Goal: Complete application form

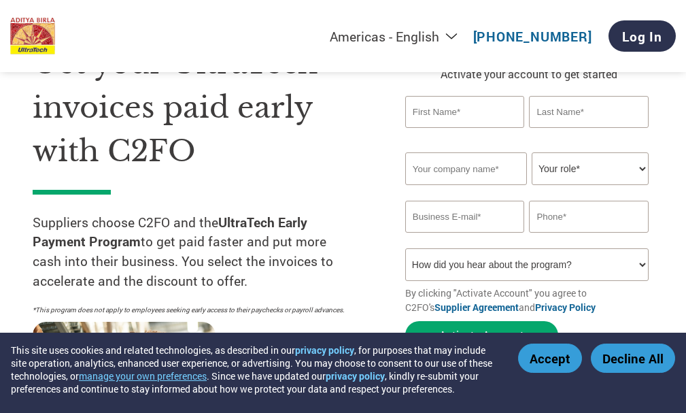
scroll to position [68, 0]
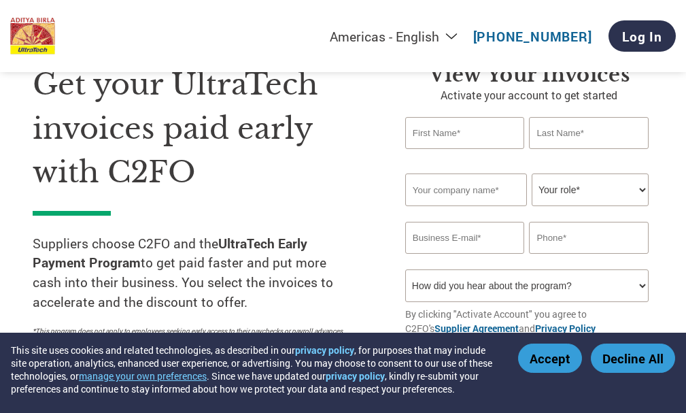
click at [439, 141] on input "text" at bounding box center [464, 133] width 119 height 32
type input "T"
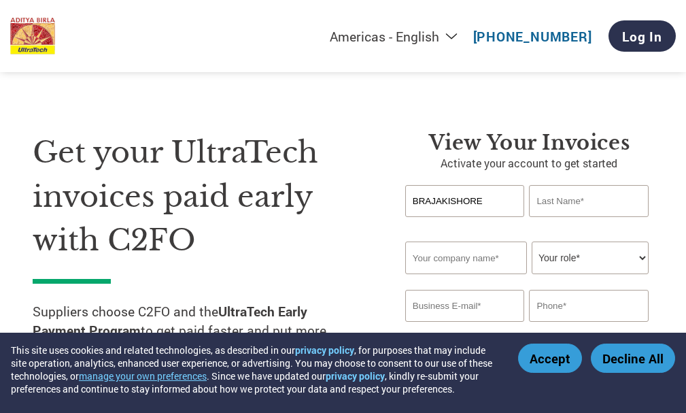
type input "BRAJAKISHORE"
click at [565, 201] on input "text" at bounding box center [588, 201] width 119 height 32
type input "[GEOGRAPHIC_DATA]"
click at [460, 256] on input "text" at bounding box center [466, 257] width 122 height 33
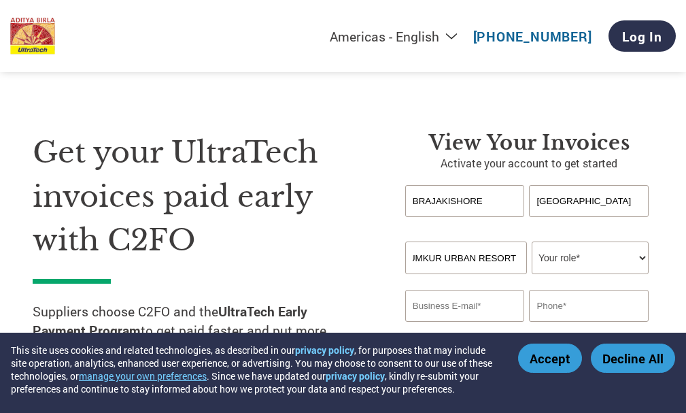
type input "TUMKUR URBAN RESORT"
click at [574, 263] on select "Your role* CFO Controller Credit Manager Finance Director Treasurer CEO Preside…" at bounding box center [590, 257] width 117 height 33
click at [645, 256] on select "Your role* CFO Controller Credit Manager Finance Director Treasurer CEO Preside…" at bounding box center [590, 257] width 117 height 33
click at [644, 256] on select "Your role* CFO Controller Credit Manager Finance Director Treasurer CEO Preside…" at bounding box center [590, 257] width 117 height 33
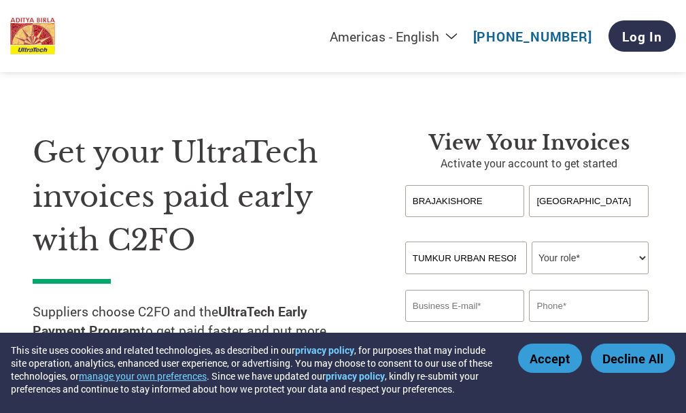
select select "OFFICE_MANAGER"
click at [532, 241] on select "Your role* CFO Controller Credit Manager Finance Director Treasurer CEO Preside…" at bounding box center [590, 257] width 117 height 33
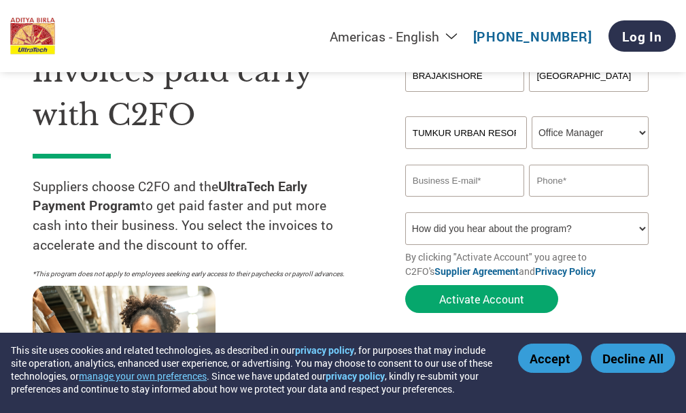
scroll to position [136, 0]
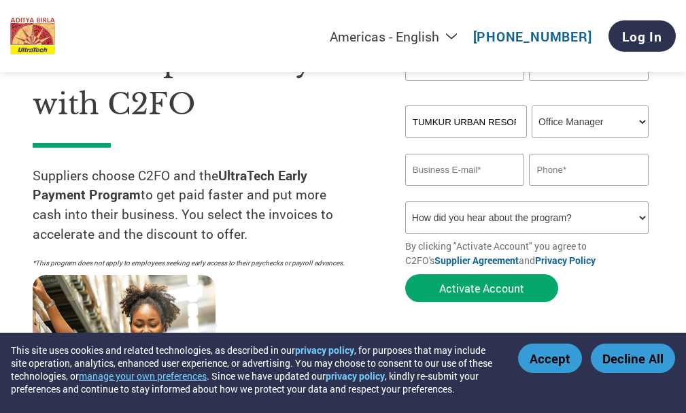
click at [460, 169] on input "email" at bounding box center [464, 170] width 119 height 32
type input "B"
type input "[EMAIL_ADDRESS][DOMAIN_NAME]"
click at [575, 176] on input "text" at bounding box center [588, 170] width 119 height 32
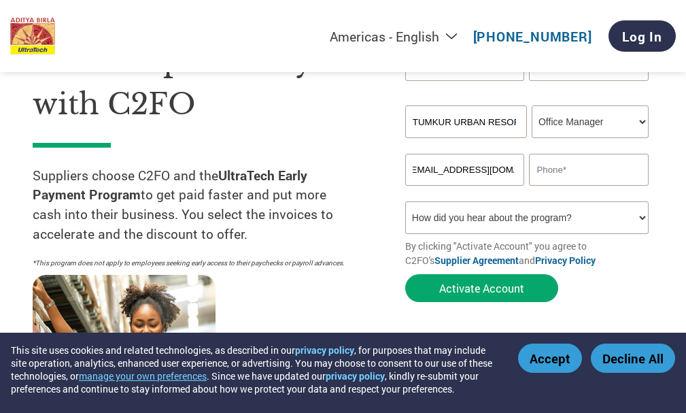
scroll to position [0, 0]
type input "9483664999"
click at [420, 219] on select "How did you hear about the program? Received a letter Email Social Media Online…" at bounding box center [526, 217] width 243 height 33
select select "Email"
click at [405, 201] on select "How did you hear about the program? Received a letter Email Social Media Online…" at bounding box center [526, 217] width 243 height 33
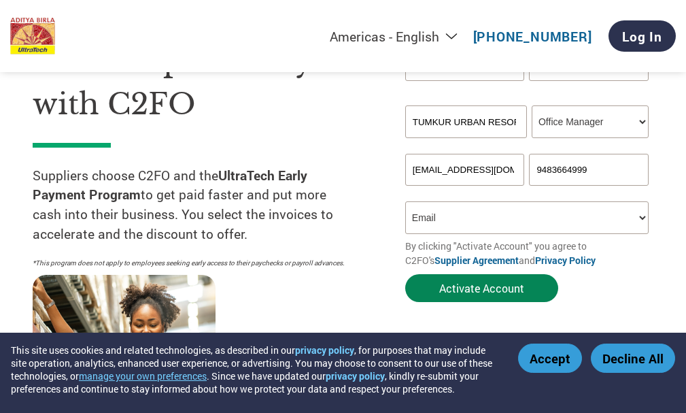
click at [485, 290] on button "Activate Account" at bounding box center [481, 288] width 153 height 28
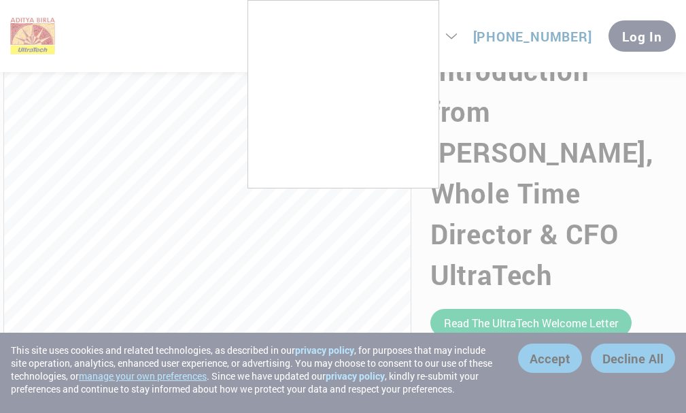
click at [174, 39] on div at bounding box center [343, 206] width 686 height 413
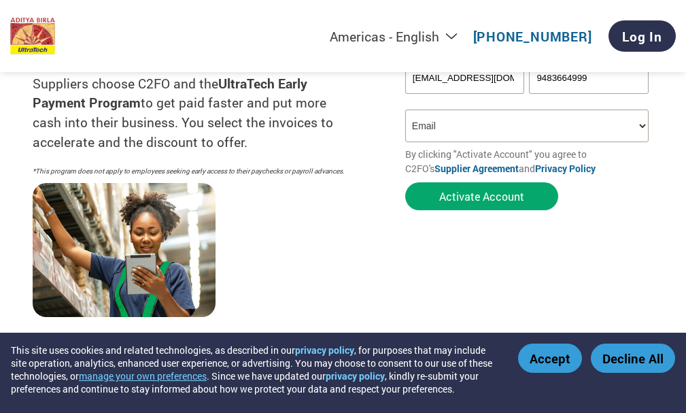
scroll to position [204, 0]
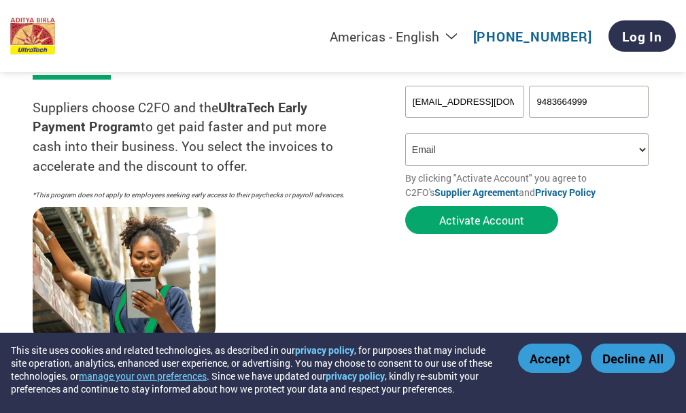
click at [511, 146] on select "How did you hear about the program? Received a letter Email Social Media Online…" at bounding box center [526, 149] width 243 height 33
click at [405, 133] on select "How did you hear about the program? Received a letter Email Social Media Online…" at bounding box center [526, 149] width 243 height 33
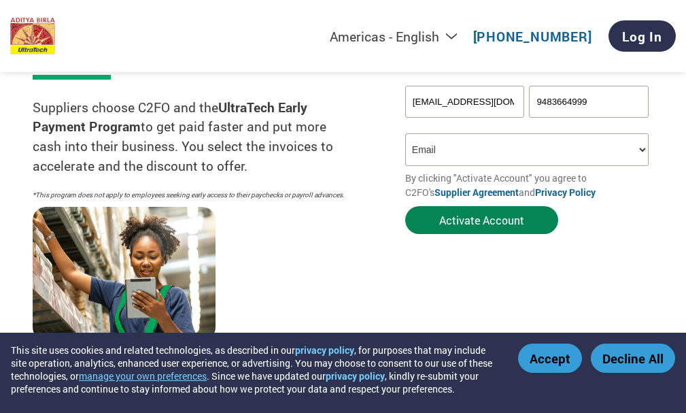
click at [463, 222] on button "Activate Account" at bounding box center [481, 220] width 153 height 28
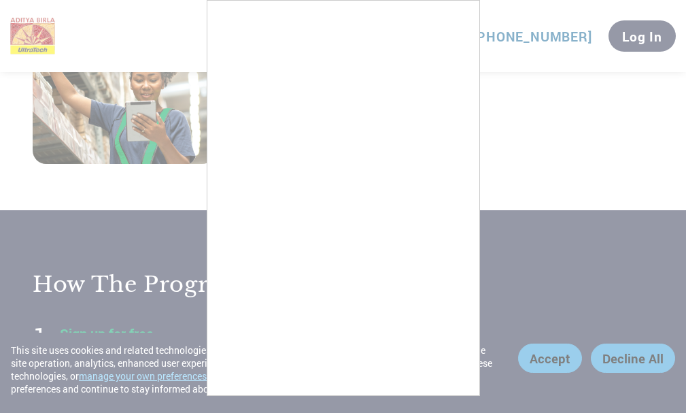
scroll to position [408, 0]
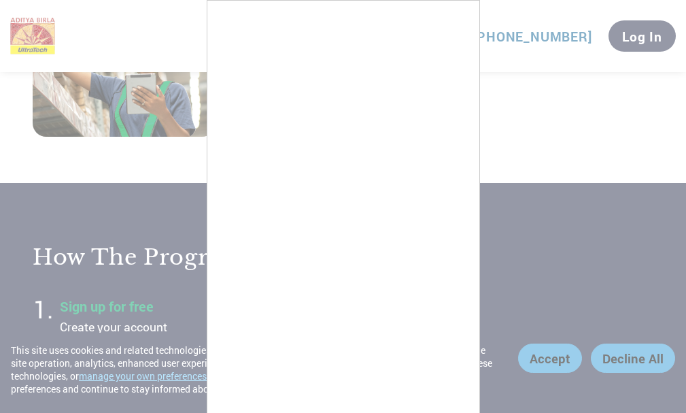
drag, startPoint x: 580, startPoint y: 93, endPoint x: 494, endPoint y: 75, distance: 87.6
click at [581, 93] on div at bounding box center [343, 206] width 686 height 413
